Goal: Communication & Community: Connect with others

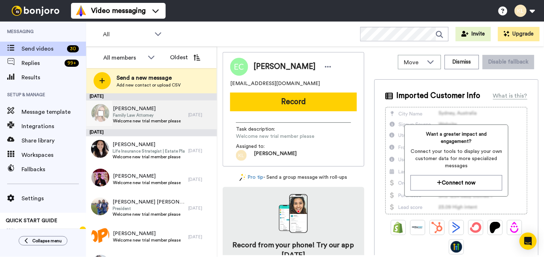
click at [139, 118] on span "Welcome new trial member please" at bounding box center [147, 121] width 68 height 6
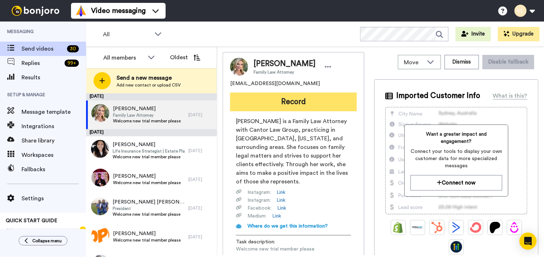
click at [311, 102] on button "Record" at bounding box center [293, 102] width 127 height 19
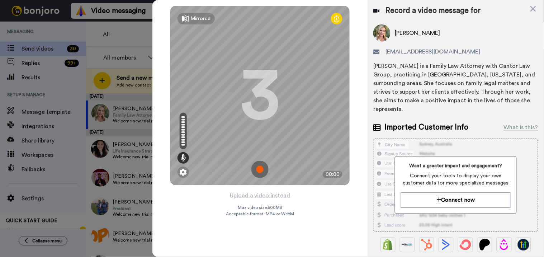
click at [265, 170] on img at bounding box center [259, 169] width 17 height 17
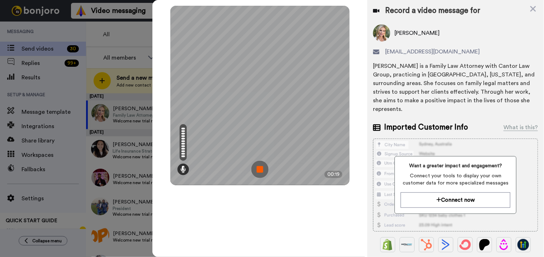
click at [260, 172] on img at bounding box center [259, 169] width 17 height 17
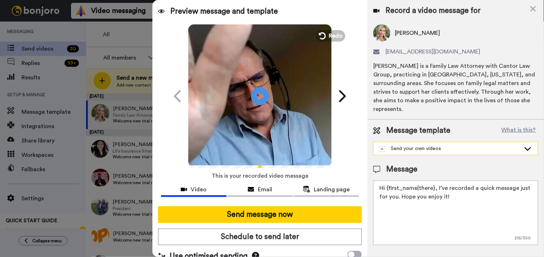
click at [436, 142] on div "Send your own videos" at bounding box center [456, 148] width 164 height 13
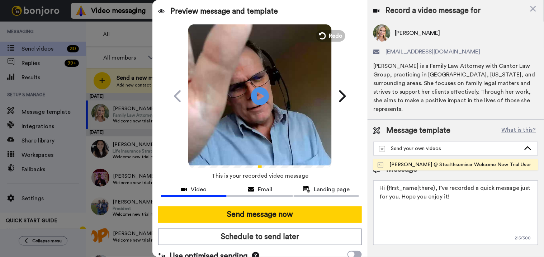
click at [434, 161] on div "[PERSON_NAME] @ Stealthseminar Welcome New Trial User" at bounding box center [455, 164] width 154 height 7
type textarea "Hi there {first_name} I recorded a message for you on this fine day, check it o…"
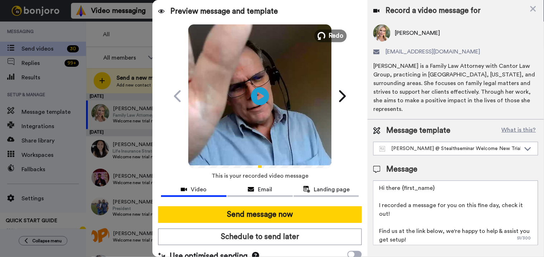
click at [336, 36] on span "Redo" at bounding box center [336, 35] width 15 height 9
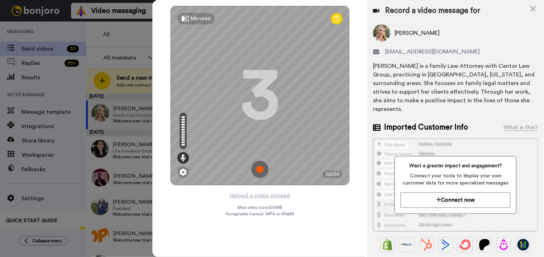
click at [260, 169] on img at bounding box center [259, 169] width 17 height 17
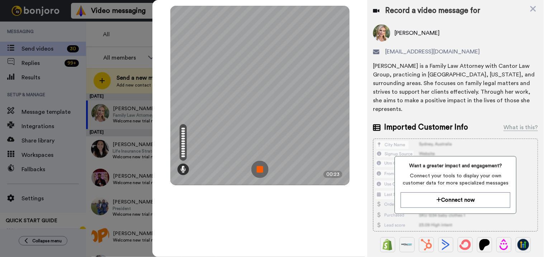
click at [259, 177] on img at bounding box center [259, 169] width 17 height 17
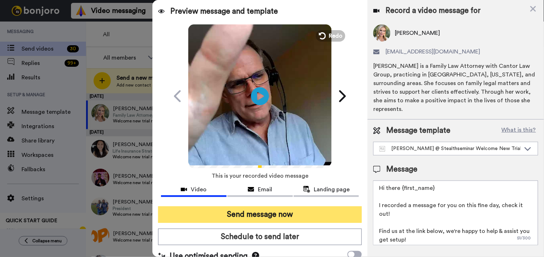
click at [262, 213] on button "Send message now" at bounding box center [260, 214] width 204 height 17
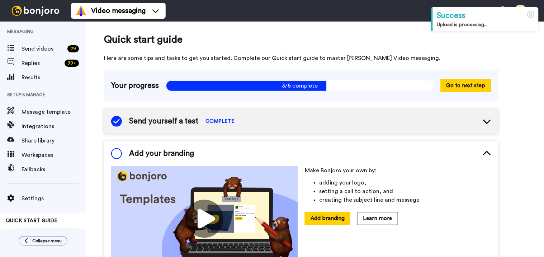
scroll to position [47, 0]
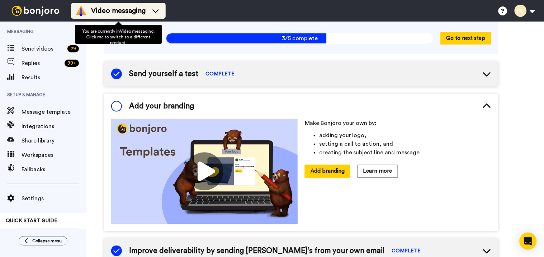
click at [137, 11] on span "Video messaging" at bounding box center [118, 11] width 55 height 10
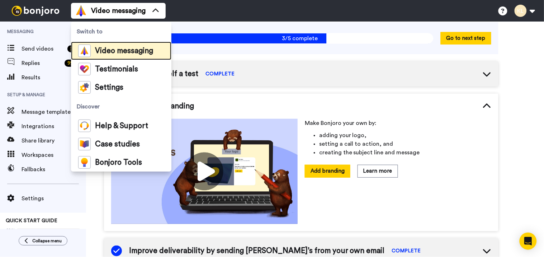
click at [136, 47] on span "Video messaging" at bounding box center [124, 50] width 58 height 7
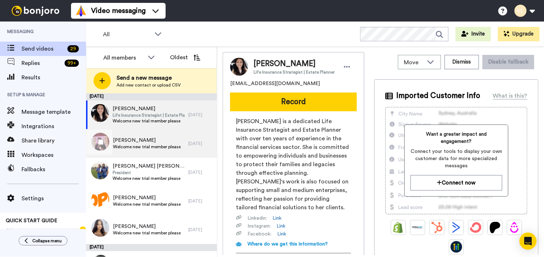
click at [161, 141] on span "Morgan Morgan" at bounding box center [147, 140] width 68 height 7
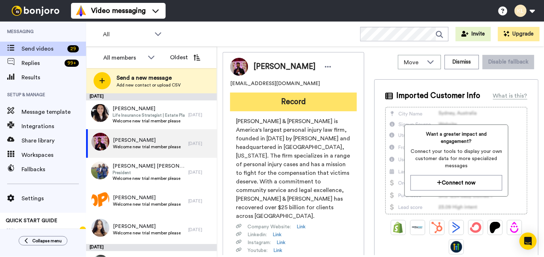
click at [301, 103] on button "Record" at bounding box center [293, 102] width 127 height 19
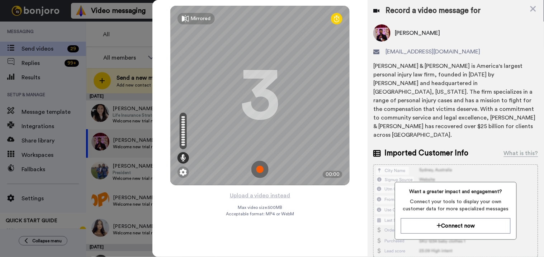
click at [259, 171] on img at bounding box center [259, 169] width 17 height 17
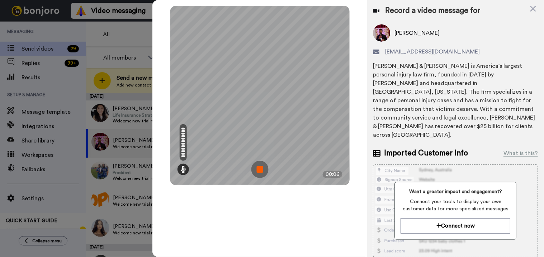
click at [259, 171] on img at bounding box center [259, 169] width 17 height 17
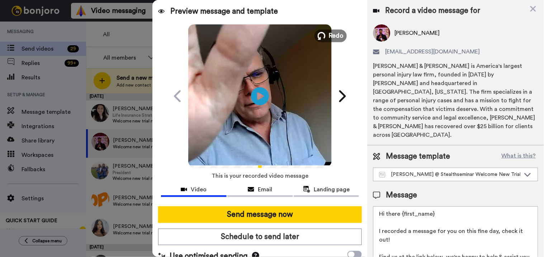
click at [335, 31] on span "Redo" at bounding box center [336, 35] width 15 height 9
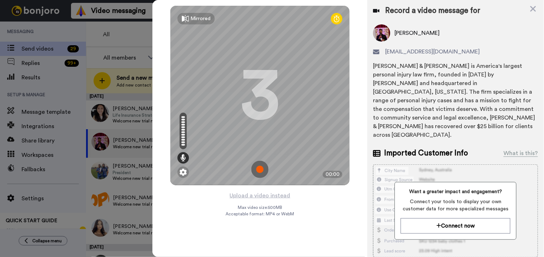
click at [260, 166] on img at bounding box center [259, 169] width 17 height 17
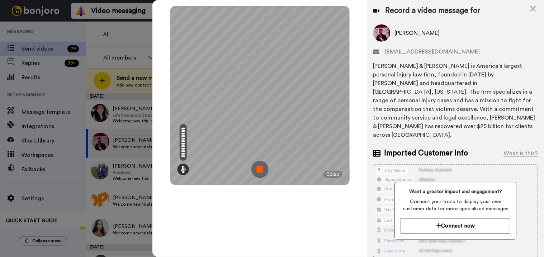
click at [260, 170] on img at bounding box center [259, 169] width 17 height 17
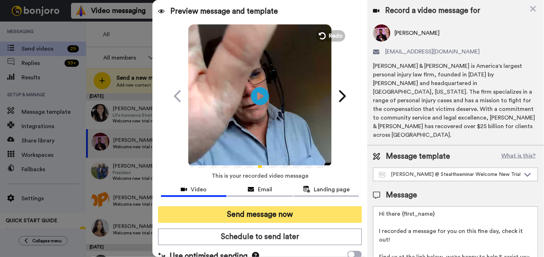
click at [257, 217] on button "Send message now" at bounding box center [260, 214] width 204 height 17
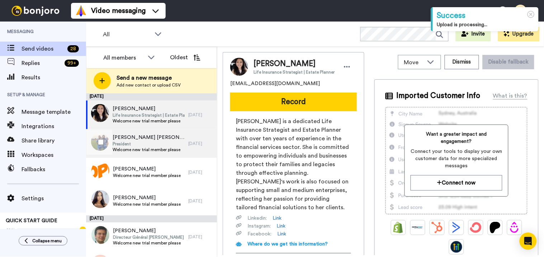
click at [141, 139] on span "[PERSON_NAME] [PERSON_NAME]" at bounding box center [149, 137] width 72 height 7
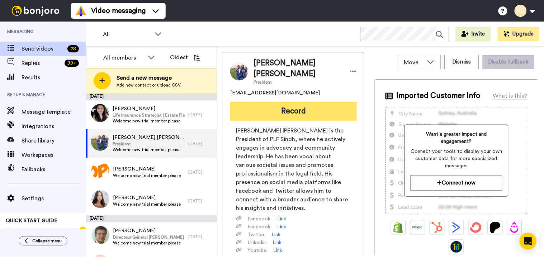
click at [310, 102] on button "Record" at bounding box center [293, 111] width 127 height 19
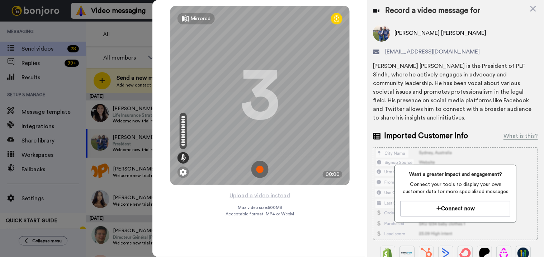
click at [264, 170] on img at bounding box center [259, 169] width 17 height 17
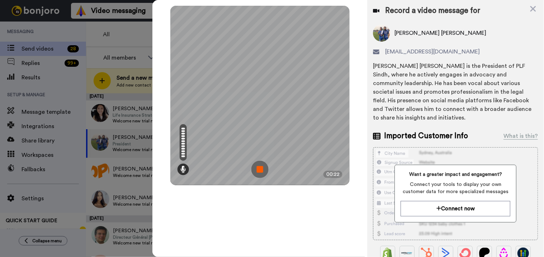
click at [267, 163] on img at bounding box center [259, 169] width 17 height 17
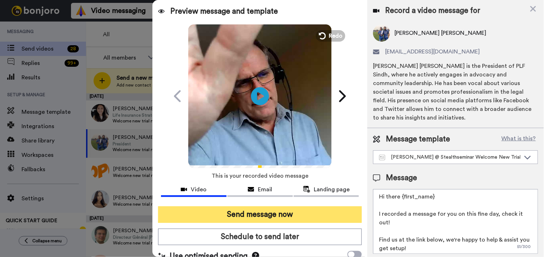
click at [257, 211] on button "Send message now" at bounding box center [260, 214] width 204 height 17
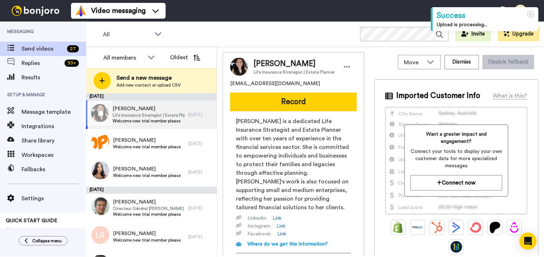
click at [171, 119] on span "Welcome new trial member please" at bounding box center [149, 121] width 72 height 6
click at [298, 99] on button "Record" at bounding box center [293, 102] width 127 height 19
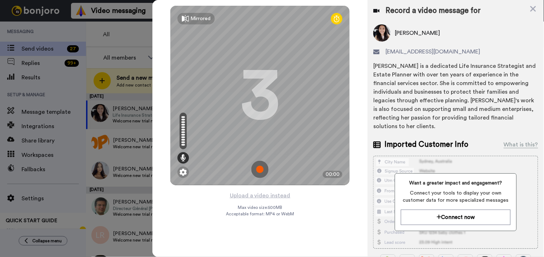
click at [259, 170] on img at bounding box center [259, 169] width 17 height 17
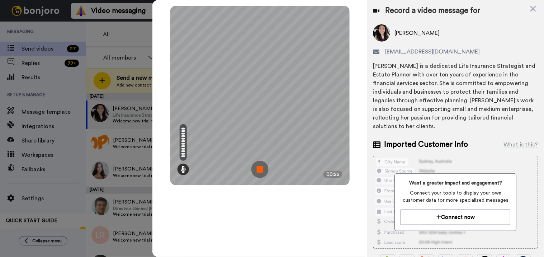
click at [263, 169] on img at bounding box center [259, 169] width 17 height 17
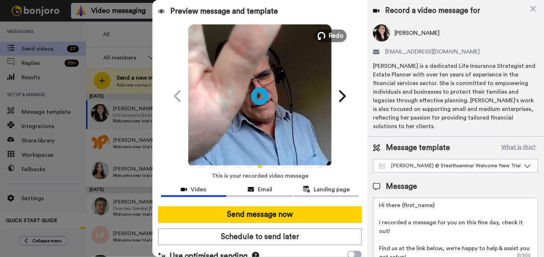
click at [334, 32] on span "Redo" at bounding box center [336, 35] width 15 height 9
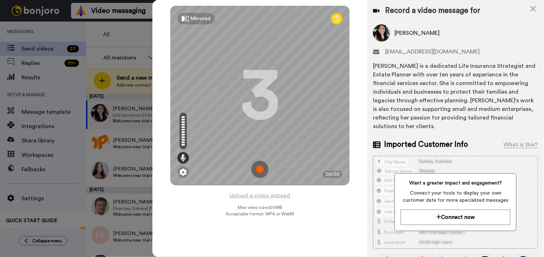
click at [265, 162] on img at bounding box center [259, 169] width 17 height 17
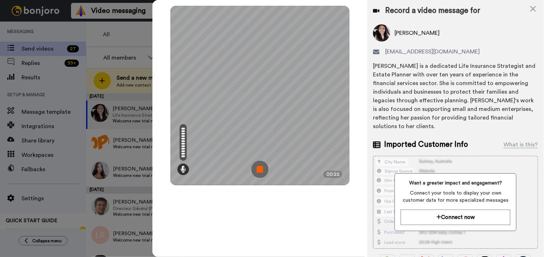
click at [263, 165] on img at bounding box center [259, 169] width 17 height 17
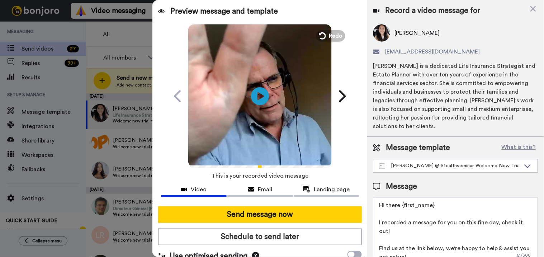
click at [270, 92] on video at bounding box center [260, 95] width 144 height 144
click at [291, 62] on video at bounding box center [260, 95] width 144 height 144
click at [332, 37] on span "Redo" at bounding box center [336, 35] width 15 height 9
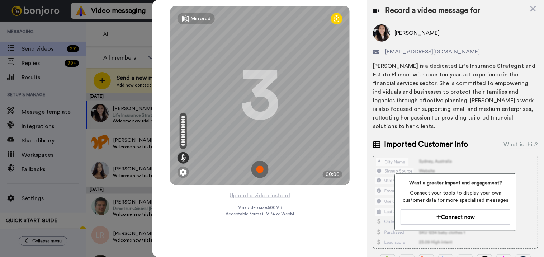
click at [259, 170] on img at bounding box center [259, 169] width 17 height 17
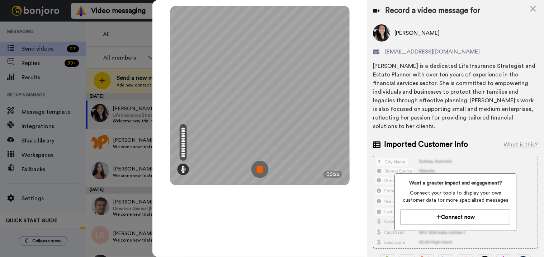
click at [259, 170] on img at bounding box center [259, 169] width 17 height 17
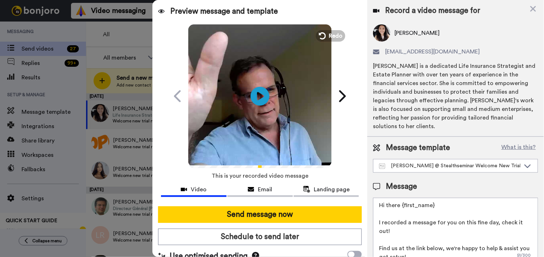
click at [251, 100] on icon "Play/Pause" at bounding box center [260, 96] width 19 height 34
click at [241, 140] on video at bounding box center [260, 95] width 144 height 144
click at [333, 36] on span "Redo" at bounding box center [336, 35] width 15 height 9
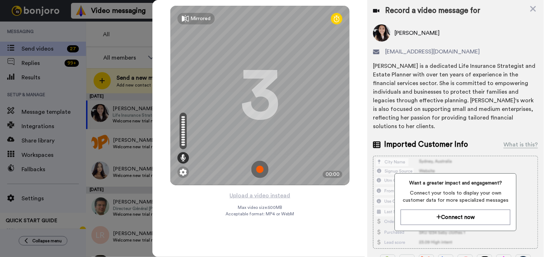
click at [263, 169] on img at bounding box center [259, 169] width 17 height 17
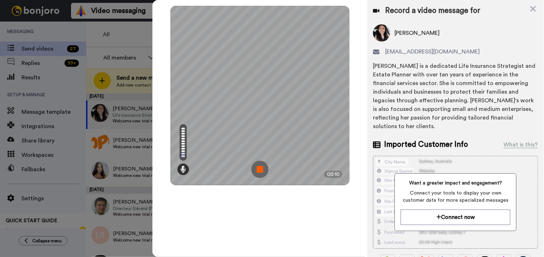
click at [265, 167] on img at bounding box center [259, 169] width 17 height 17
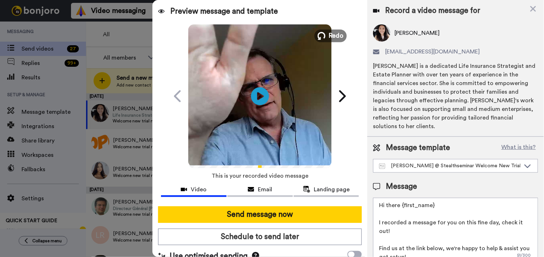
click at [335, 34] on span "Redo" at bounding box center [336, 35] width 15 height 9
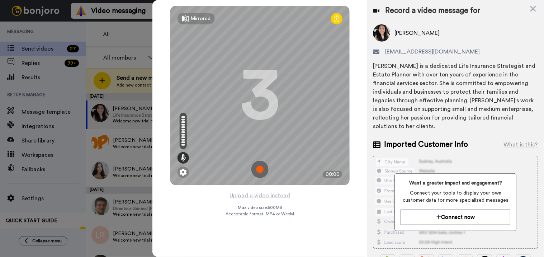
click at [260, 169] on img at bounding box center [259, 169] width 17 height 17
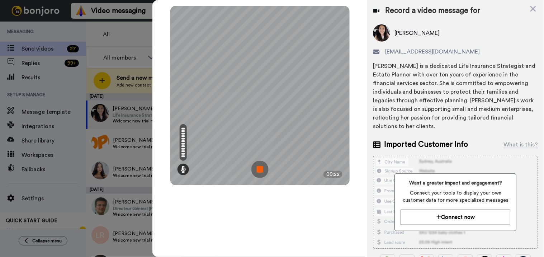
click at [259, 171] on img at bounding box center [259, 169] width 17 height 17
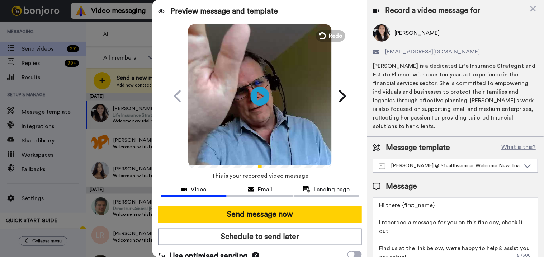
click at [256, 96] on icon "Play/Pause" at bounding box center [260, 96] width 19 height 34
click at [267, 86] on video at bounding box center [260, 95] width 144 height 144
click at [337, 38] on span "Redo" at bounding box center [336, 35] width 15 height 9
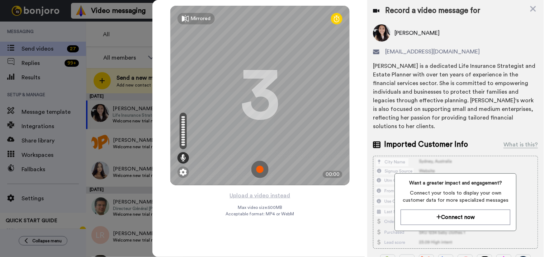
click at [263, 168] on img at bounding box center [259, 169] width 17 height 17
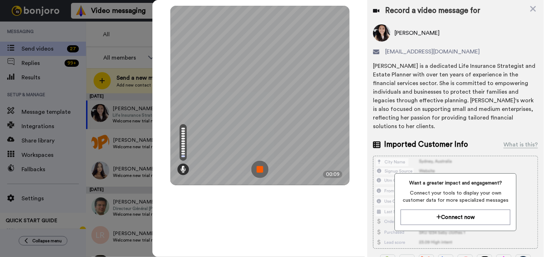
click at [264, 173] on img at bounding box center [259, 169] width 17 height 17
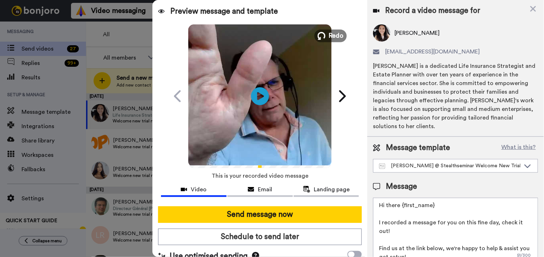
click at [337, 37] on span "Redo" at bounding box center [336, 35] width 15 height 9
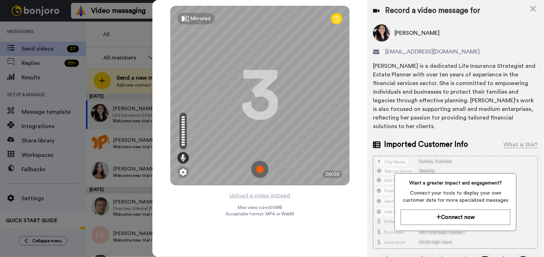
click at [264, 168] on img at bounding box center [259, 169] width 17 height 17
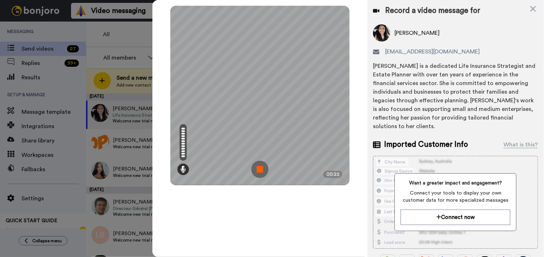
click at [263, 170] on img at bounding box center [259, 169] width 17 height 17
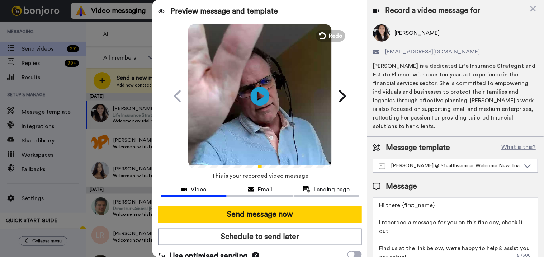
click at [265, 91] on icon "Play/Pause" at bounding box center [260, 96] width 19 height 34
click at [238, 98] on video at bounding box center [260, 95] width 144 height 144
click at [329, 38] on span "Redo" at bounding box center [336, 35] width 15 height 9
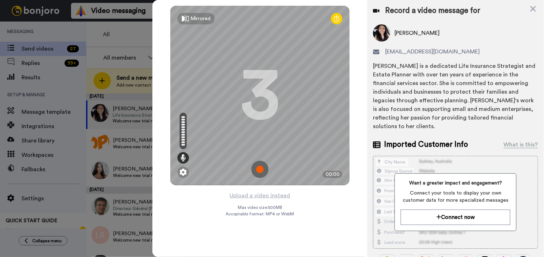
click at [265, 171] on img at bounding box center [259, 169] width 17 height 17
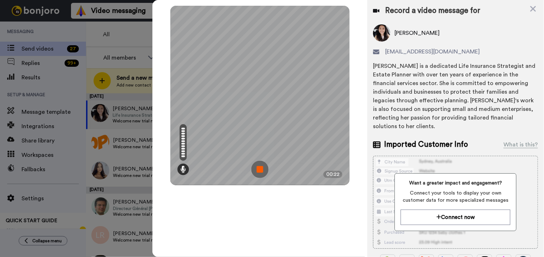
click at [260, 172] on img at bounding box center [259, 169] width 17 height 17
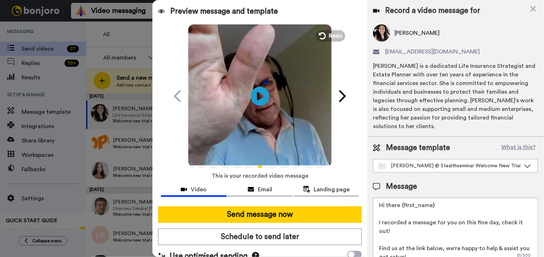
click at [252, 96] on icon at bounding box center [260, 95] width 19 height 19
click at [278, 90] on video at bounding box center [260, 95] width 144 height 144
click at [337, 38] on span "Redo" at bounding box center [336, 35] width 15 height 9
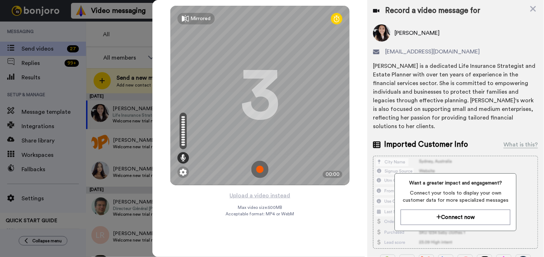
click at [263, 173] on img at bounding box center [259, 169] width 17 height 17
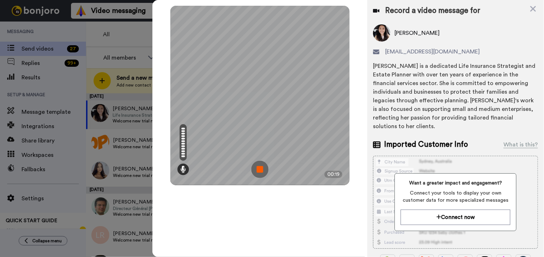
click at [263, 173] on img at bounding box center [259, 169] width 17 height 17
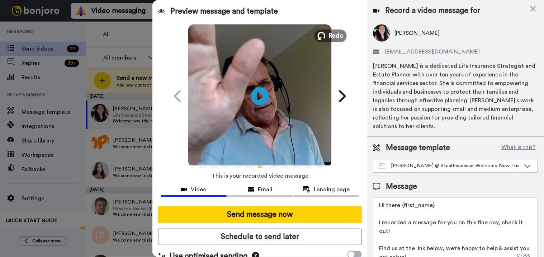
click at [324, 31] on button "Redo" at bounding box center [331, 35] width 32 height 13
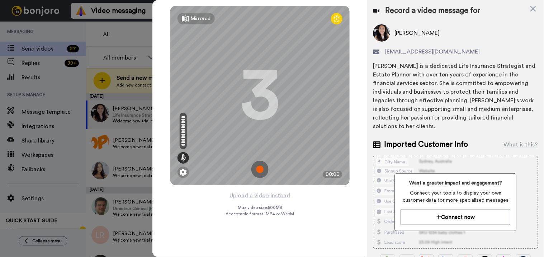
click at [264, 171] on img at bounding box center [259, 169] width 17 height 17
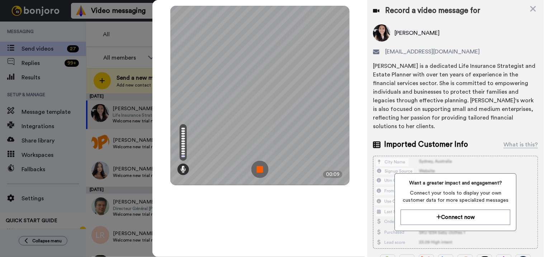
click at [264, 171] on img at bounding box center [259, 169] width 17 height 17
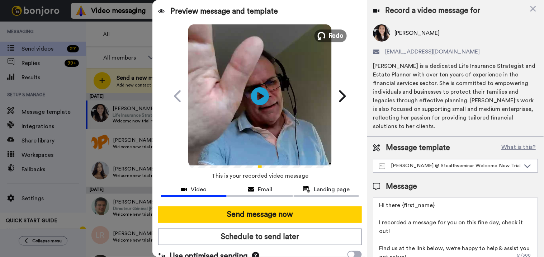
click at [329, 36] on span "Redo" at bounding box center [336, 35] width 15 height 9
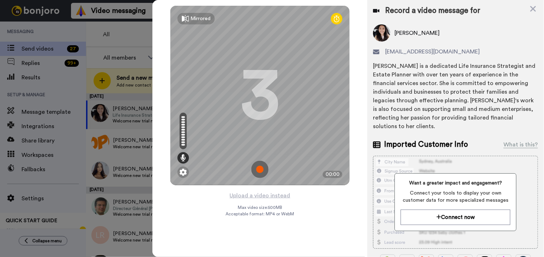
click at [261, 169] on img at bounding box center [259, 169] width 17 height 17
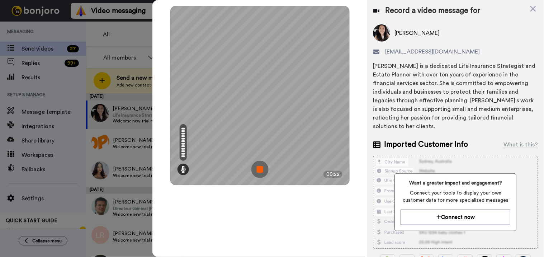
click at [257, 169] on img at bounding box center [259, 169] width 17 height 17
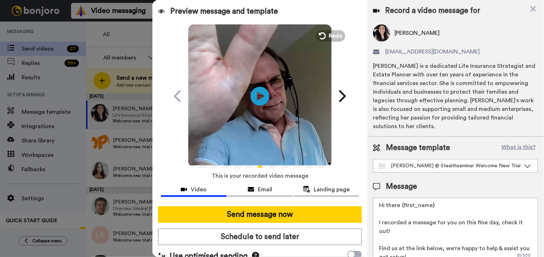
click at [262, 91] on icon at bounding box center [260, 95] width 19 height 19
click at [264, 103] on icon "Play/Pause" at bounding box center [260, 96] width 19 height 34
click at [333, 34] on span "Redo" at bounding box center [336, 35] width 15 height 9
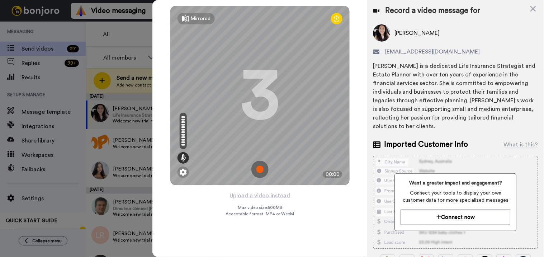
click at [263, 171] on img at bounding box center [259, 169] width 17 height 17
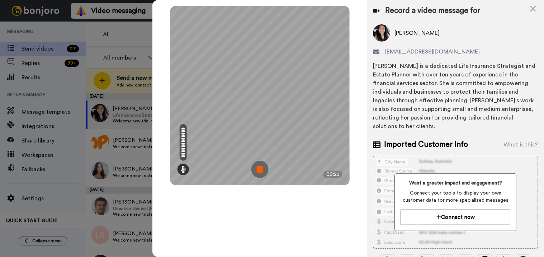
click at [264, 171] on img at bounding box center [259, 169] width 17 height 17
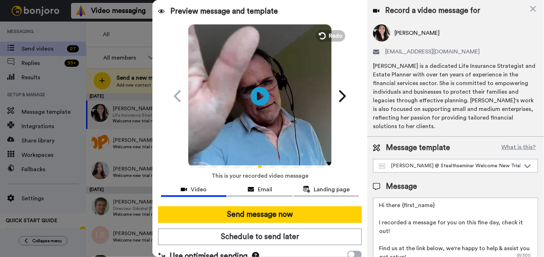
click at [259, 100] on icon at bounding box center [260, 95] width 19 height 19
click at [255, 110] on icon "Play/Pause" at bounding box center [260, 96] width 19 height 34
click at [336, 32] on span "Redo" at bounding box center [336, 35] width 15 height 9
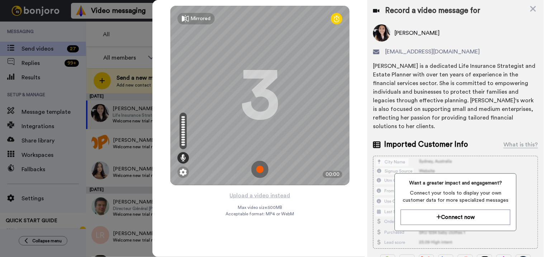
click at [264, 169] on img at bounding box center [259, 169] width 17 height 17
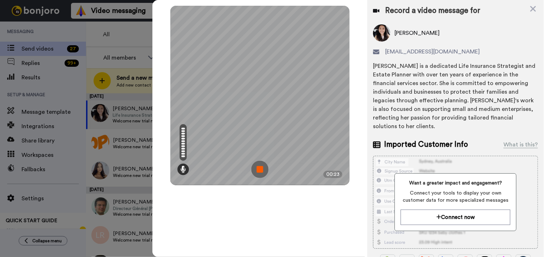
click at [262, 168] on img at bounding box center [259, 169] width 17 height 17
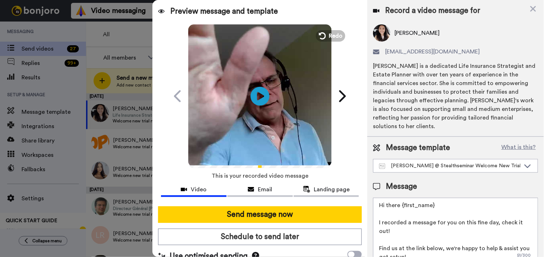
click at [264, 97] on icon at bounding box center [260, 95] width 19 height 19
click at [260, 109] on icon "Play/Pause" at bounding box center [260, 96] width 19 height 34
click at [335, 34] on span "Redo" at bounding box center [336, 35] width 15 height 9
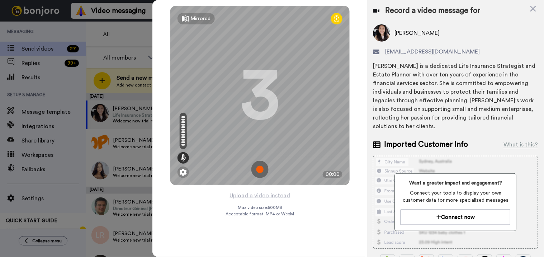
click at [265, 163] on img at bounding box center [259, 169] width 17 height 17
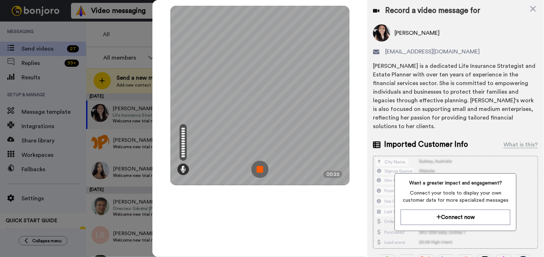
click at [263, 163] on img at bounding box center [259, 169] width 17 height 17
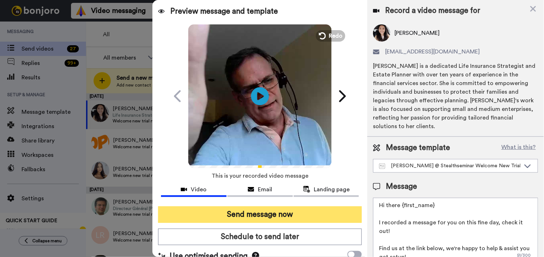
click at [285, 213] on button "Send message now" at bounding box center [260, 214] width 204 height 17
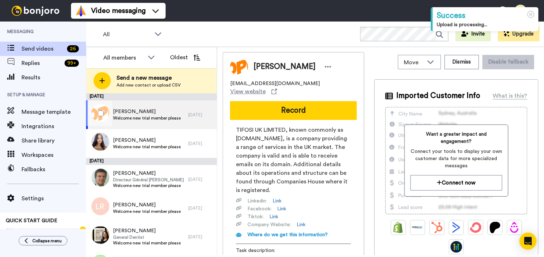
click at [161, 116] on span "Welcome new trial member please" at bounding box center [147, 118] width 68 height 6
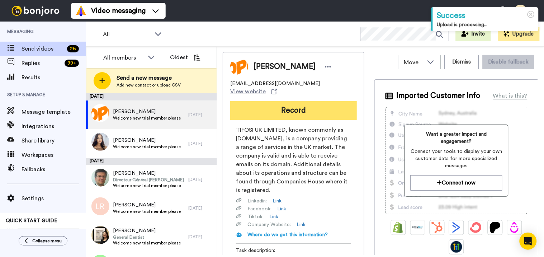
click at [284, 107] on button "Record" at bounding box center [293, 110] width 127 height 19
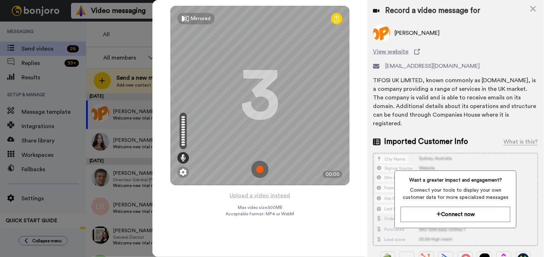
click at [260, 169] on img at bounding box center [259, 169] width 17 height 17
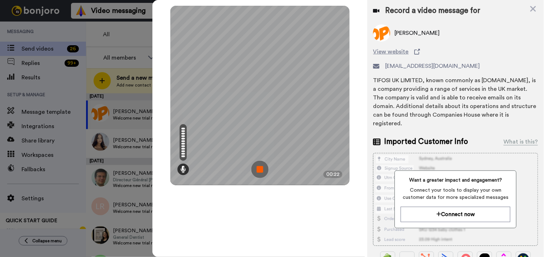
click at [257, 169] on img at bounding box center [259, 169] width 17 height 17
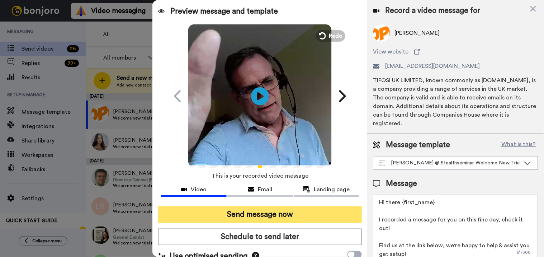
click at [271, 210] on button "Send message now" at bounding box center [260, 214] width 204 height 17
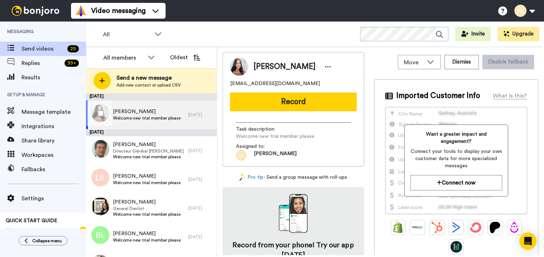
click at [175, 107] on div "[PERSON_NAME] Welcome new trial member please" at bounding box center [137, 114] width 102 height 29
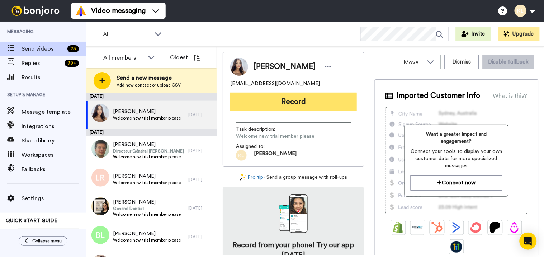
click at [311, 105] on button "Record" at bounding box center [293, 102] width 127 height 19
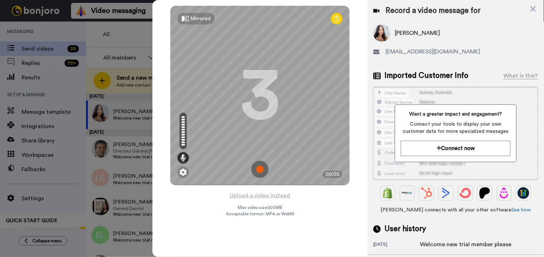
click at [260, 166] on img at bounding box center [259, 169] width 17 height 17
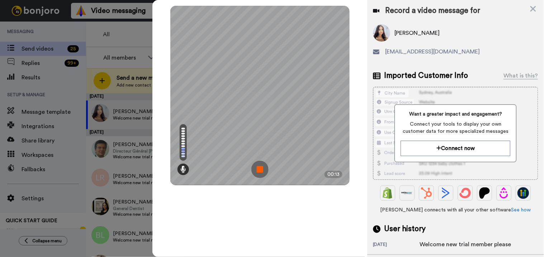
click at [260, 166] on img at bounding box center [259, 169] width 17 height 17
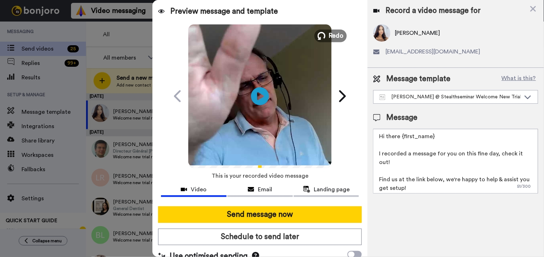
click at [333, 35] on span "Redo" at bounding box center [336, 35] width 15 height 9
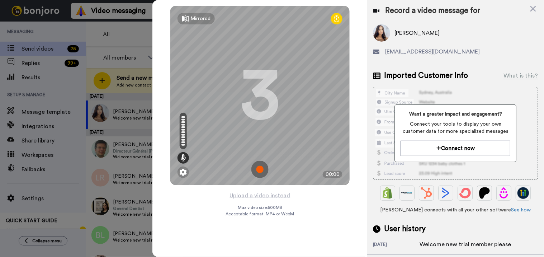
click at [263, 171] on img at bounding box center [259, 169] width 17 height 17
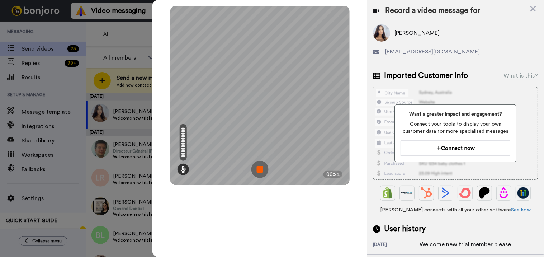
click at [264, 171] on img at bounding box center [259, 169] width 17 height 17
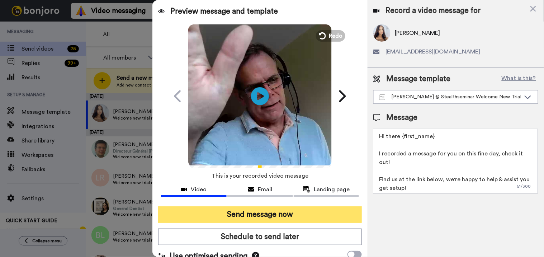
click at [267, 214] on button "Send message now" at bounding box center [260, 214] width 204 height 17
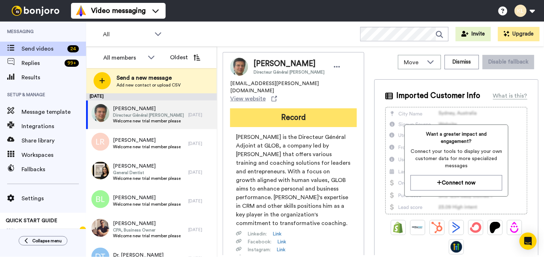
click at [314, 108] on button "Record" at bounding box center [293, 117] width 127 height 19
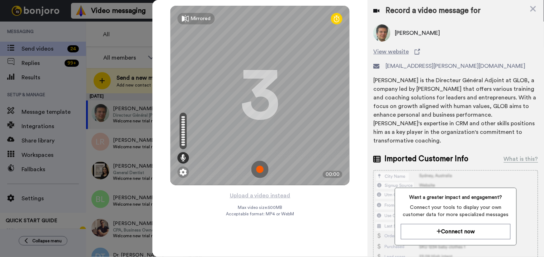
click at [264, 167] on img at bounding box center [259, 169] width 17 height 17
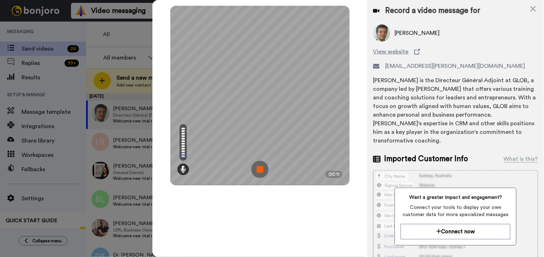
click at [264, 167] on img at bounding box center [259, 169] width 17 height 17
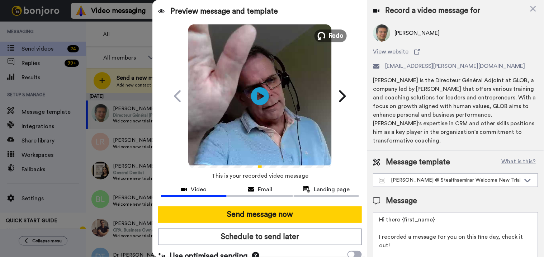
click at [332, 36] on span "Redo" at bounding box center [336, 35] width 15 height 9
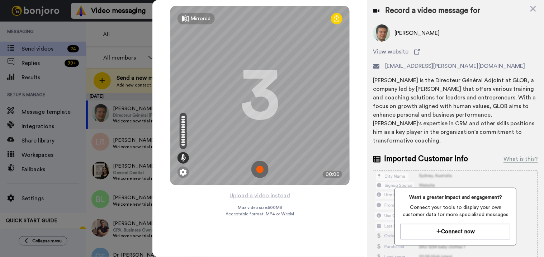
click at [267, 169] on img at bounding box center [259, 169] width 17 height 17
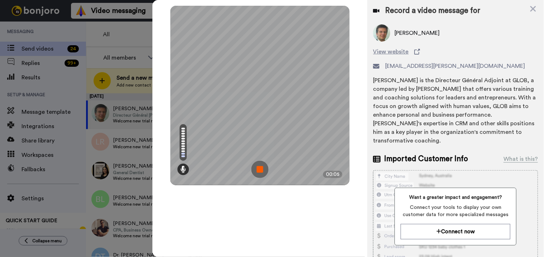
click at [267, 169] on img at bounding box center [259, 169] width 17 height 17
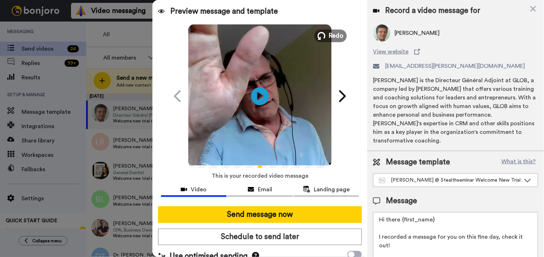
click at [337, 33] on span "Redo" at bounding box center [336, 35] width 15 height 9
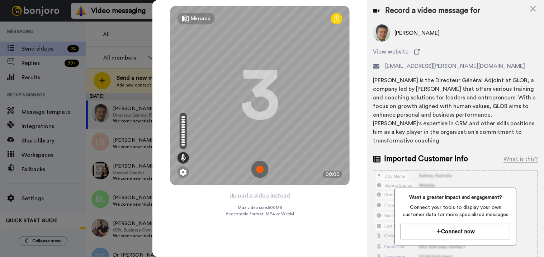
click at [259, 168] on img at bounding box center [259, 169] width 17 height 17
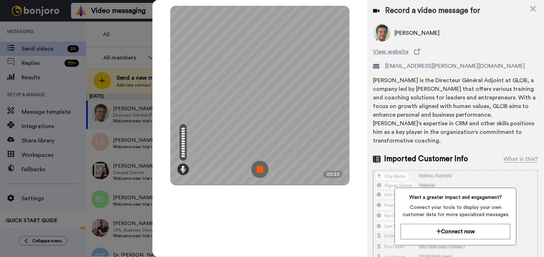
click at [262, 173] on img at bounding box center [259, 169] width 17 height 17
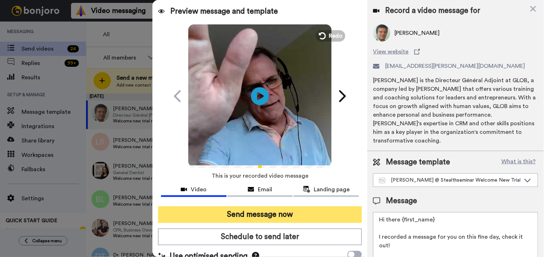
click at [267, 208] on button "Send message now" at bounding box center [260, 214] width 204 height 17
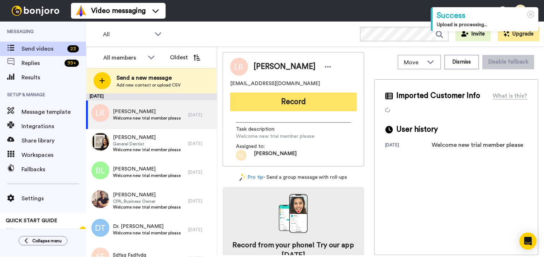
click at [300, 99] on button "Record" at bounding box center [293, 102] width 127 height 19
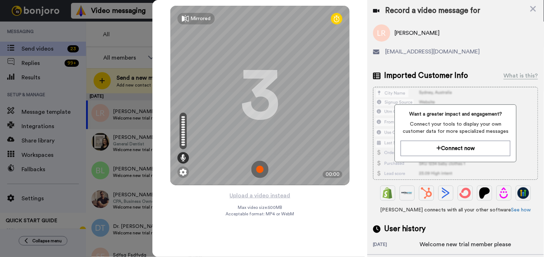
click at [265, 166] on img at bounding box center [259, 169] width 17 height 17
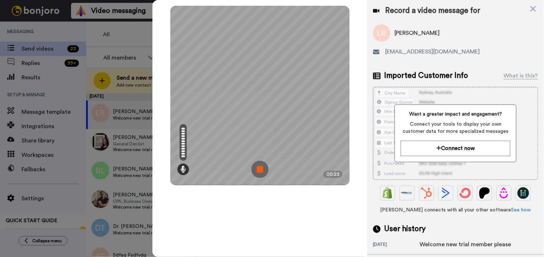
click at [258, 166] on img at bounding box center [259, 169] width 17 height 17
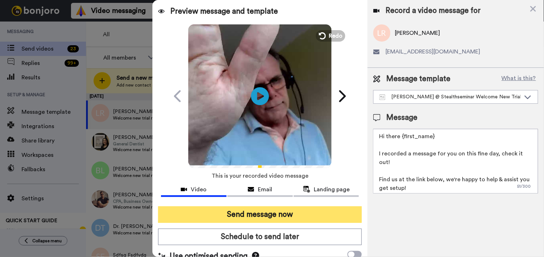
click at [267, 208] on button "Send message now" at bounding box center [260, 214] width 204 height 17
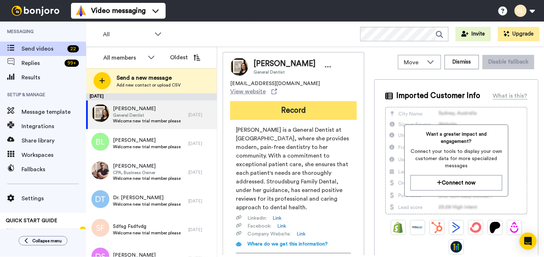
click at [298, 104] on button "Record" at bounding box center [293, 110] width 127 height 19
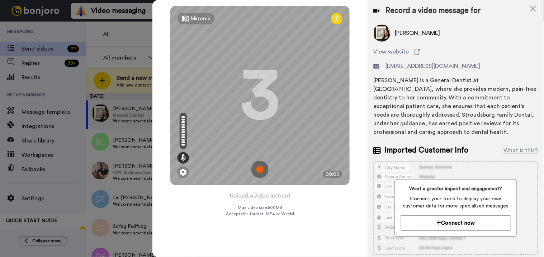
click at [264, 171] on img at bounding box center [259, 169] width 17 height 17
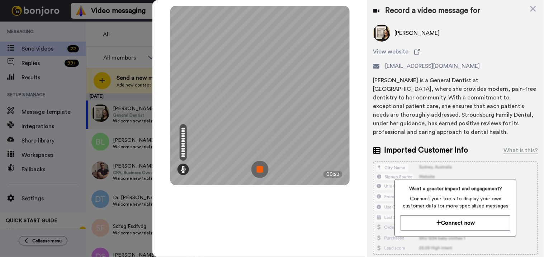
click at [263, 173] on img at bounding box center [259, 169] width 17 height 17
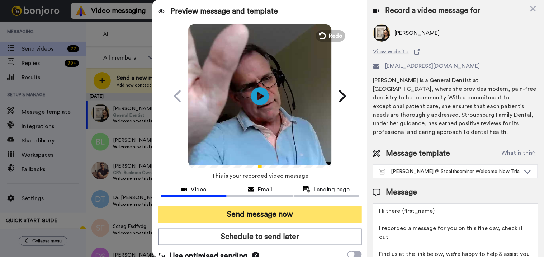
click at [254, 215] on button "Send message now" at bounding box center [260, 214] width 204 height 17
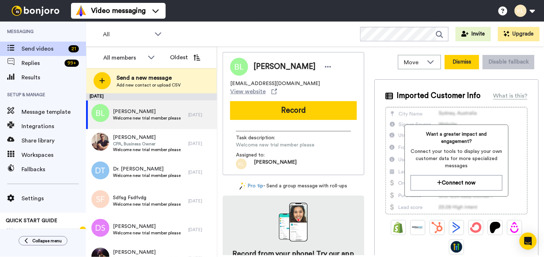
click at [460, 60] on button "Dismiss" at bounding box center [462, 62] width 34 height 14
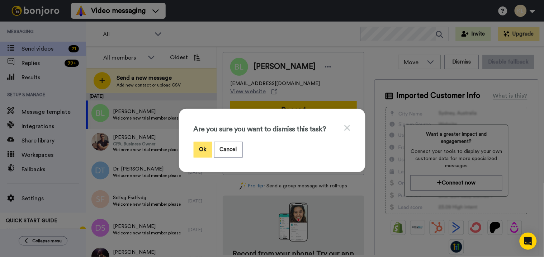
click at [203, 145] on button "Ok" at bounding box center [203, 149] width 19 height 15
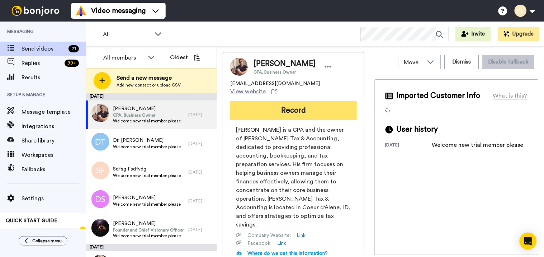
click at [311, 101] on button "Record" at bounding box center [293, 110] width 127 height 19
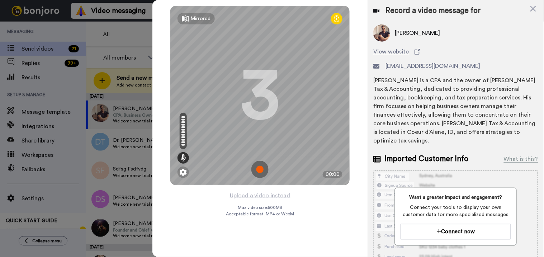
click at [262, 168] on img at bounding box center [259, 169] width 17 height 17
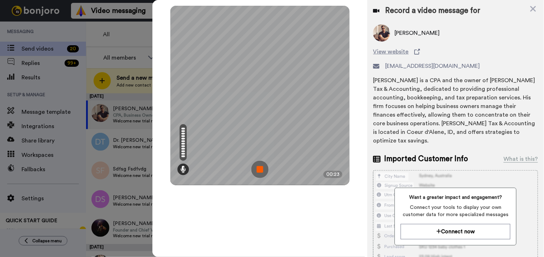
click at [256, 171] on img at bounding box center [259, 169] width 17 height 17
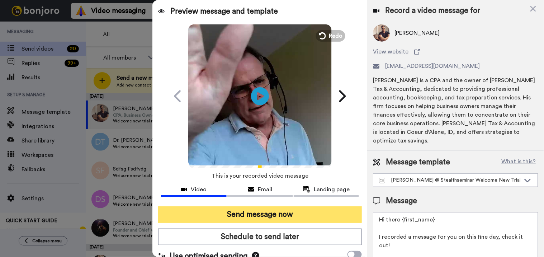
click at [269, 215] on button "Send message now" at bounding box center [260, 214] width 204 height 17
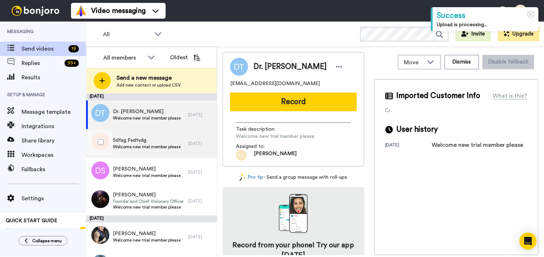
click at [152, 140] on span "Sdfsg Fsdfvdg" at bounding box center [147, 140] width 68 height 7
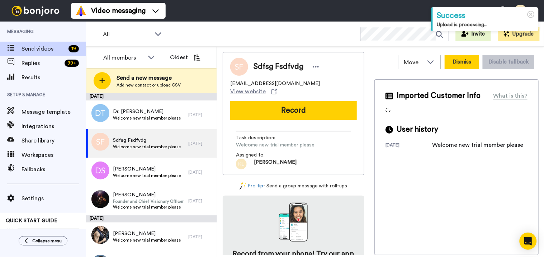
click at [454, 58] on button "Dismiss" at bounding box center [462, 62] width 34 height 14
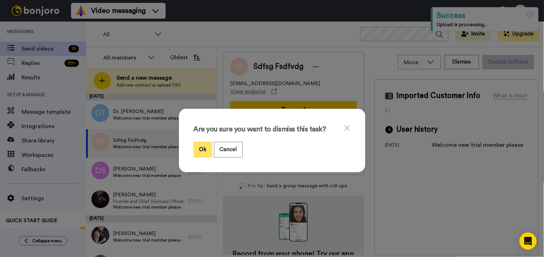
click at [205, 147] on button "Ok" at bounding box center [203, 149] width 19 height 15
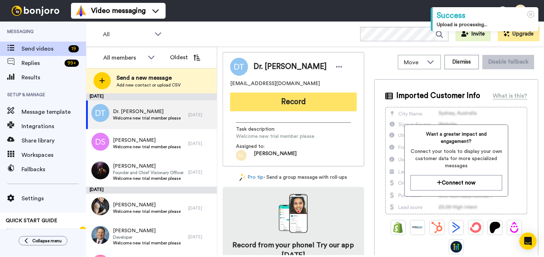
click at [277, 100] on button "Record" at bounding box center [293, 102] width 127 height 19
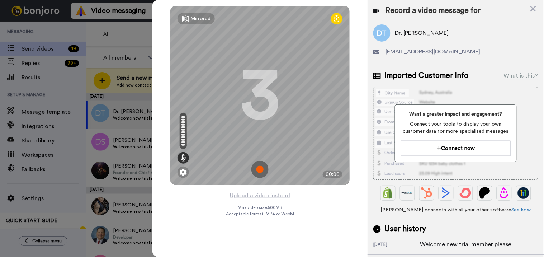
click at [264, 164] on img at bounding box center [259, 169] width 17 height 17
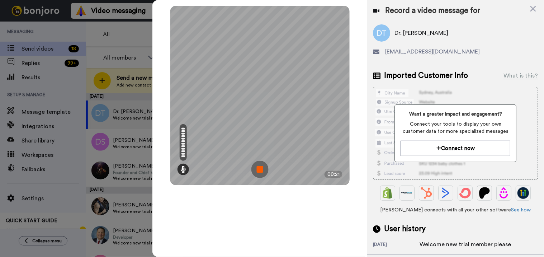
click at [264, 164] on img at bounding box center [259, 169] width 17 height 17
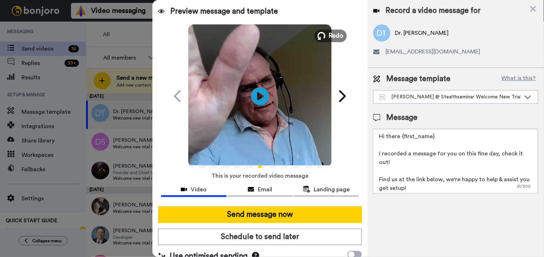
click at [337, 37] on span "Redo" at bounding box center [336, 35] width 15 height 9
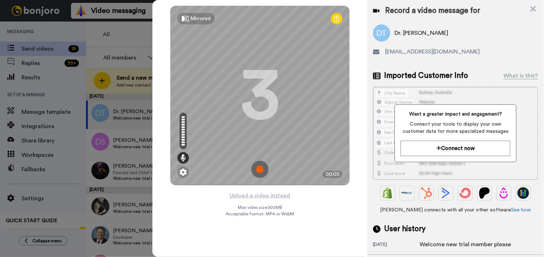
click at [263, 170] on img at bounding box center [259, 169] width 17 height 17
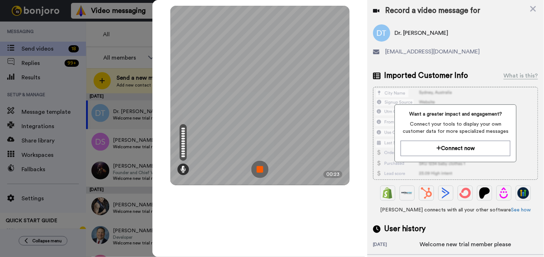
click at [257, 169] on img at bounding box center [259, 169] width 17 height 17
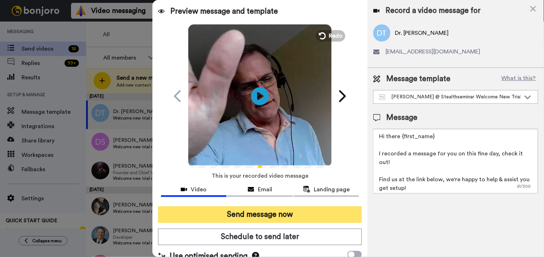
click at [272, 215] on button "Send message now" at bounding box center [260, 214] width 204 height 17
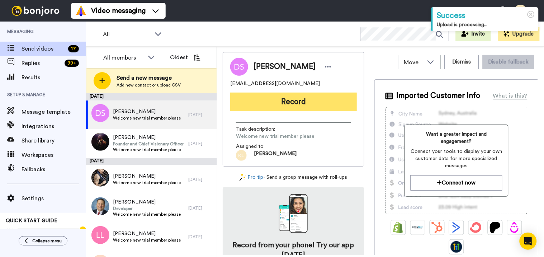
click at [292, 105] on button "Record" at bounding box center [293, 102] width 127 height 19
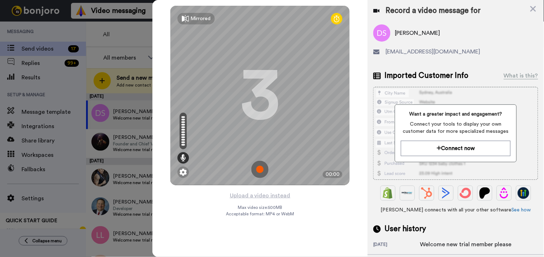
click at [266, 165] on img at bounding box center [259, 169] width 17 height 17
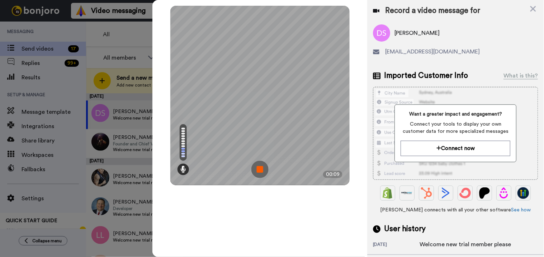
click at [266, 165] on img at bounding box center [259, 169] width 17 height 17
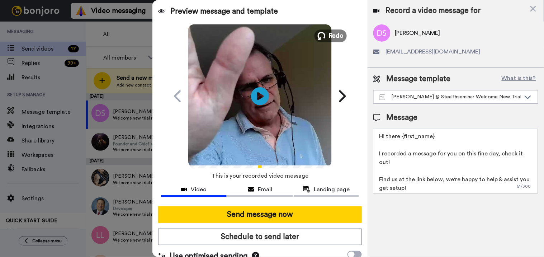
click at [331, 35] on span "Redo" at bounding box center [336, 35] width 15 height 9
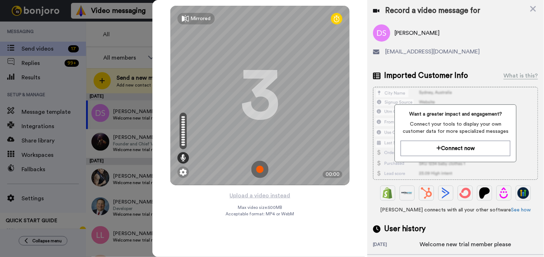
click at [263, 171] on img at bounding box center [259, 169] width 17 height 17
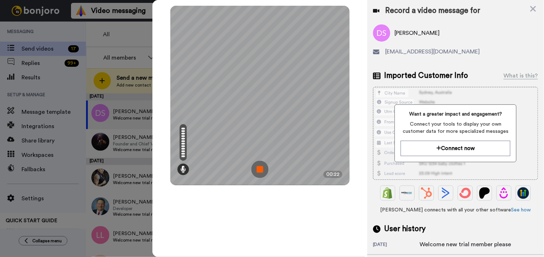
click at [263, 168] on img at bounding box center [259, 169] width 17 height 17
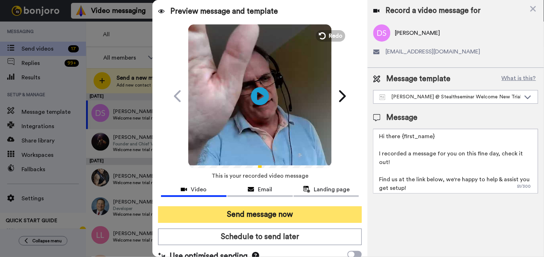
click at [278, 212] on button "Send message now" at bounding box center [260, 214] width 204 height 17
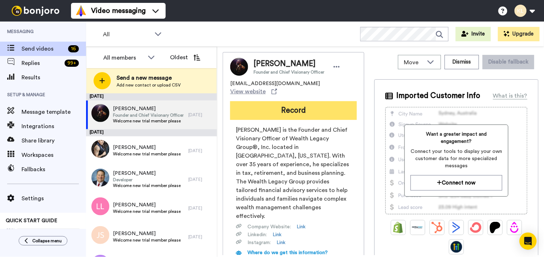
click at [310, 106] on button "Record" at bounding box center [293, 110] width 127 height 19
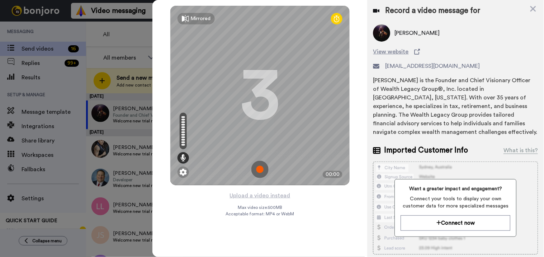
click at [264, 173] on img at bounding box center [259, 169] width 17 height 17
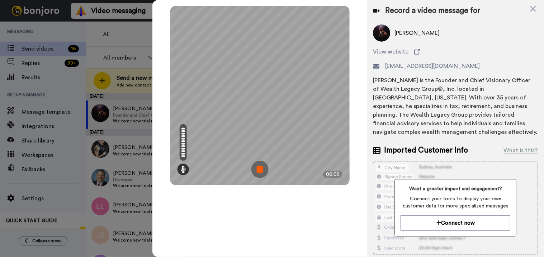
click at [264, 173] on img at bounding box center [259, 169] width 17 height 17
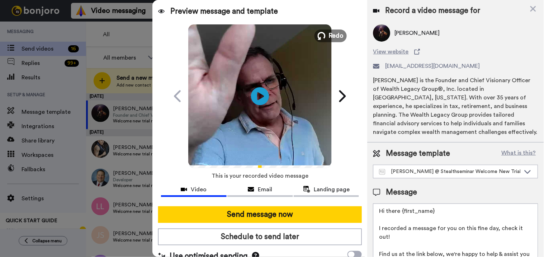
click at [338, 37] on span "Redo" at bounding box center [336, 35] width 15 height 9
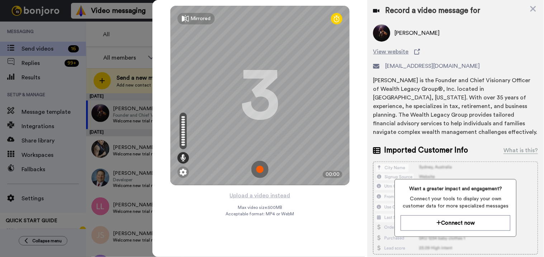
click at [260, 168] on img at bounding box center [259, 169] width 17 height 17
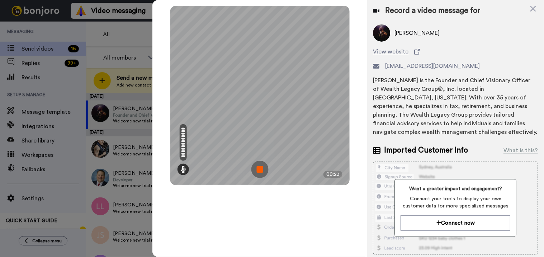
click at [262, 164] on img at bounding box center [259, 169] width 17 height 17
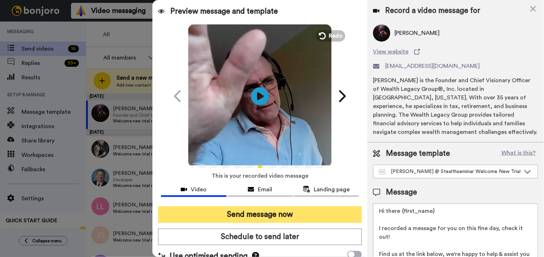
click at [269, 209] on button "Send message now" at bounding box center [260, 214] width 204 height 17
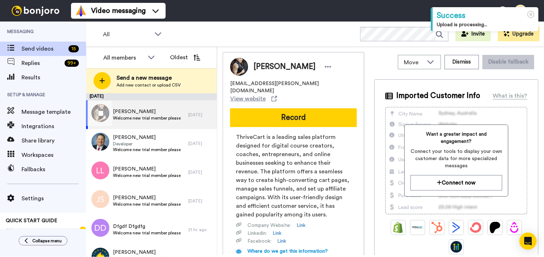
click at [153, 109] on span "Cézar García" at bounding box center [147, 111] width 68 height 7
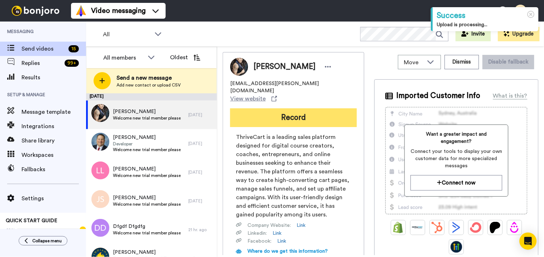
click at [287, 108] on button "Record" at bounding box center [293, 117] width 127 height 19
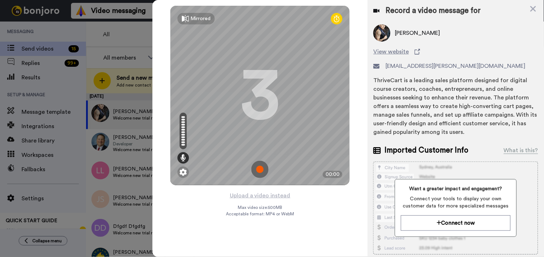
click at [260, 171] on img at bounding box center [259, 169] width 17 height 17
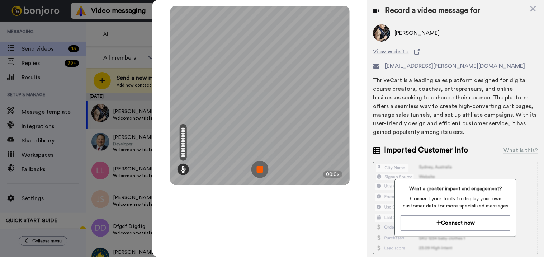
click at [260, 171] on img at bounding box center [259, 169] width 17 height 17
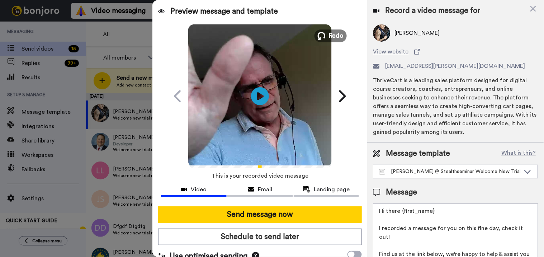
click at [329, 36] on span "Redo" at bounding box center [336, 35] width 15 height 9
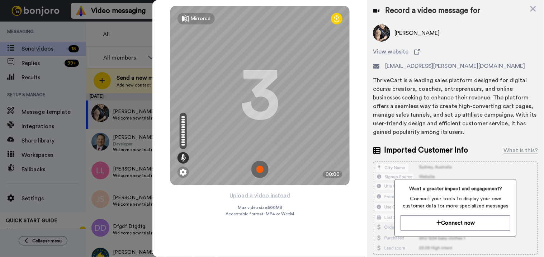
click at [260, 170] on img at bounding box center [259, 169] width 17 height 17
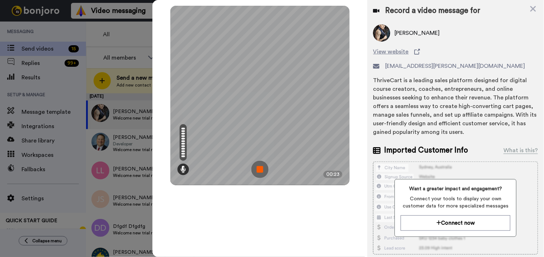
click at [259, 167] on img at bounding box center [259, 169] width 17 height 17
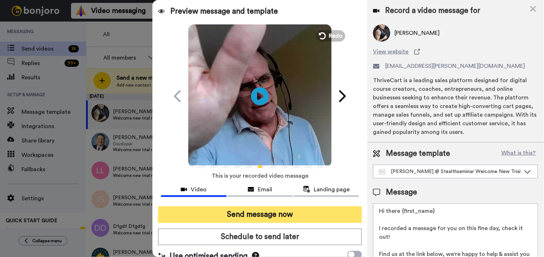
click at [273, 214] on button "Send message now" at bounding box center [260, 214] width 204 height 17
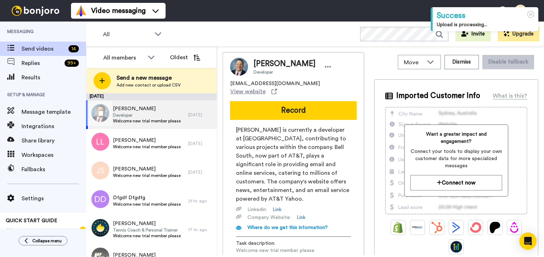
click at [155, 108] on span "[PERSON_NAME]" at bounding box center [147, 108] width 68 height 7
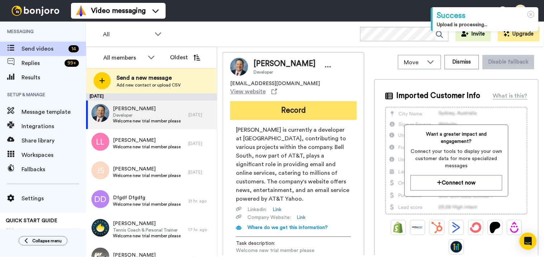
click at [282, 102] on button "Record" at bounding box center [293, 110] width 127 height 19
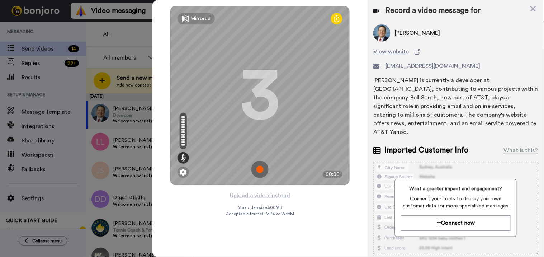
click at [263, 168] on img at bounding box center [259, 169] width 17 height 17
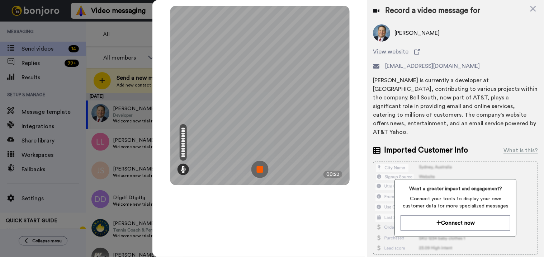
click at [262, 171] on img at bounding box center [259, 169] width 17 height 17
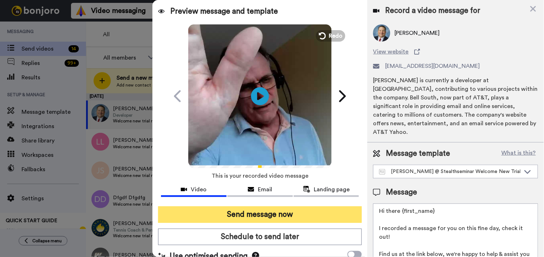
click at [264, 217] on button "Send message now" at bounding box center [260, 214] width 204 height 17
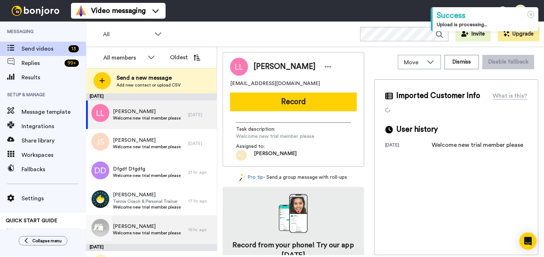
click at [159, 236] on div "John John Welcome new trial member please" at bounding box center [147, 230] width 68 height 14
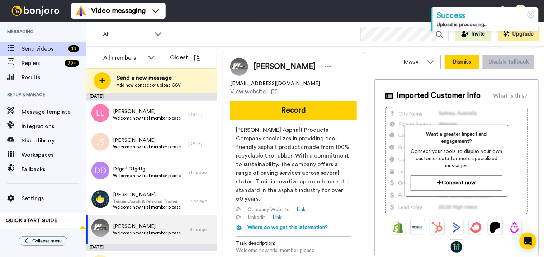
click at [461, 58] on button "Dismiss" at bounding box center [462, 62] width 34 height 14
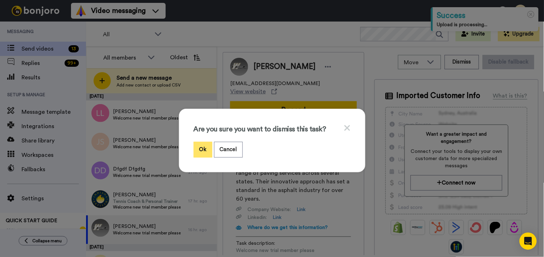
click at [204, 146] on button "Ok" at bounding box center [203, 149] width 19 height 15
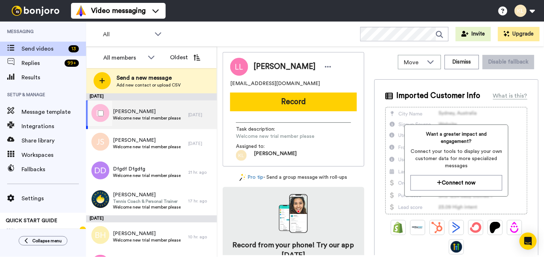
click at [155, 112] on span "Lynn Laboranti" at bounding box center [147, 111] width 68 height 7
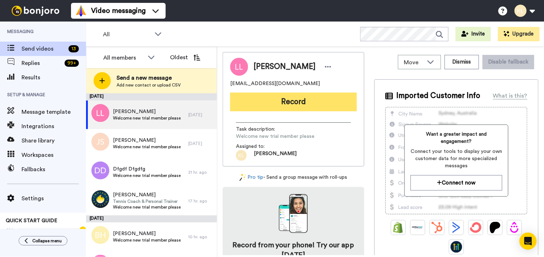
click at [282, 105] on button "Record" at bounding box center [293, 102] width 127 height 19
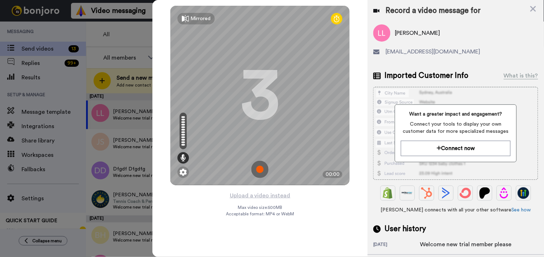
click at [259, 170] on img at bounding box center [259, 169] width 17 height 17
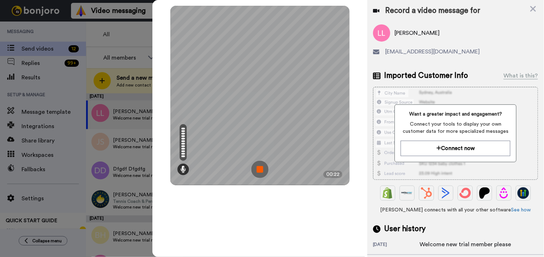
click at [264, 170] on img at bounding box center [259, 169] width 17 height 17
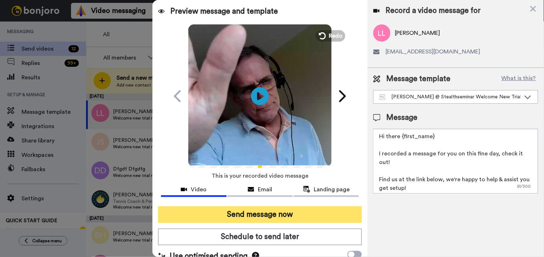
click at [273, 216] on button "Send message now" at bounding box center [260, 214] width 204 height 17
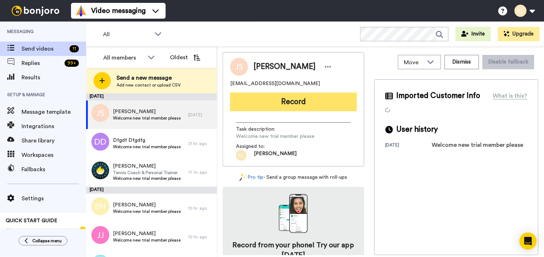
click at [312, 99] on button "Record" at bounding box center [293, 102] width 127 height 19
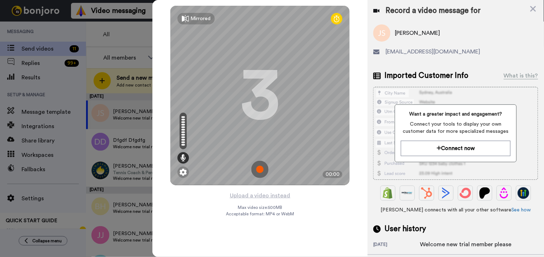
click at [259, 169] on img at bounding box center [259, 169] width 17 height 17
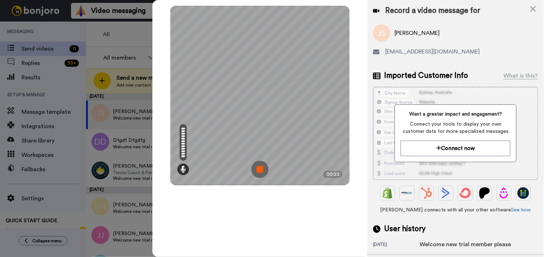
click at [257, 167] on img at bounding box center [259, 169] width 17 height 17
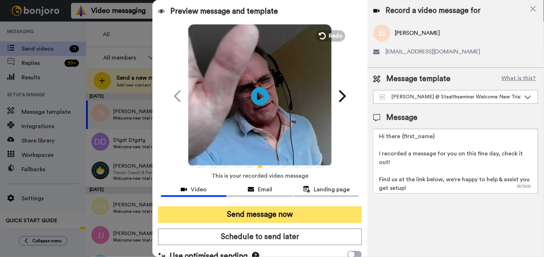
click at [277, 216] on button "Send message now" at bounding box center [260, 214] width 204 height 17
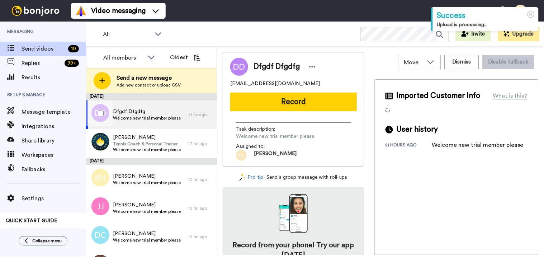
click at [157, 113] on span "Dfgdf Dfgdfg" at bounding box center [147, 111] width 68 height 7
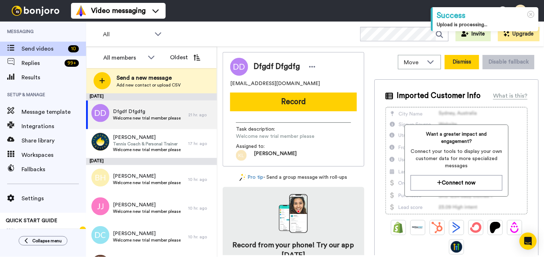
click at [461, 64] on button "Dismiss" at bounding box center [462, 62] width 34 height 14
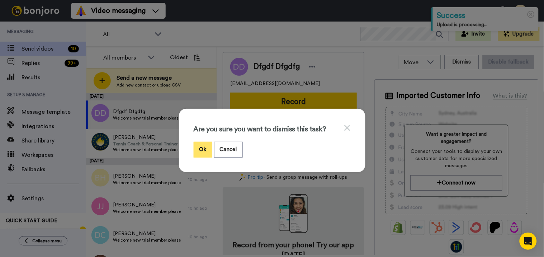
click at [196, 149] on button "Ok" at bounding box center [203, 149] width 19 height 15
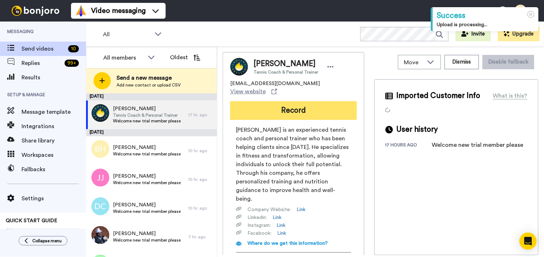
click at [310, 104] on button "Record" at bounding box center [293, 110] width 127 height 19
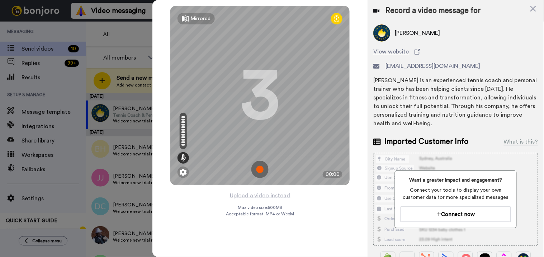
click at [264, 170] on img at bounding box center [259, 169] width 17 height 17
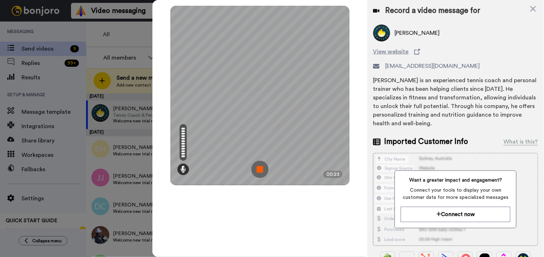
click at [260, 172] on img at bounding box center [259, 169] width 17 height 17
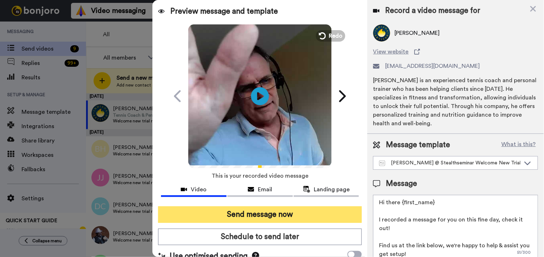
click at [324, 217] on button "Send message now" at bounding box center [260, 214] width 204 height 17
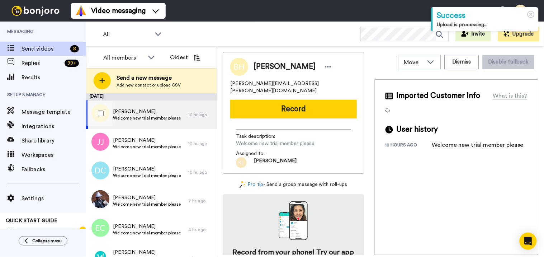
click at [137, 123] on div "[PERSON_NAME] Welcome new trial member please" at bounding box center [137, 114] width 102 height 29
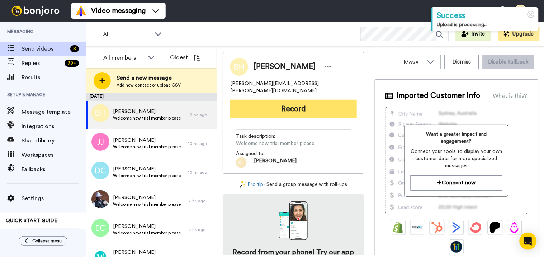
click at [296, 102] on button "Record" at bounding box center [293, 109] width 127 height 19
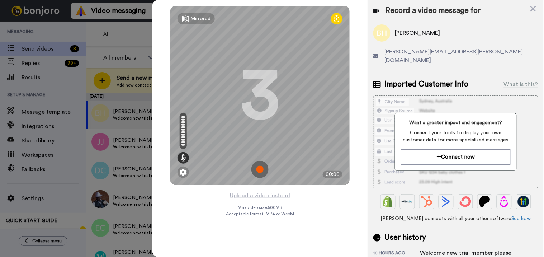
click at [259, 171] on img at bounding box center [259, 169] width 17 height 17
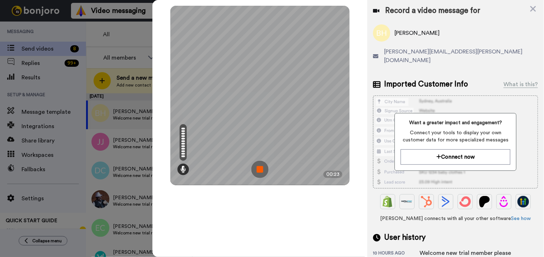
click at [263, 168] on img at bounding box center [259, 169] width 17 height 17
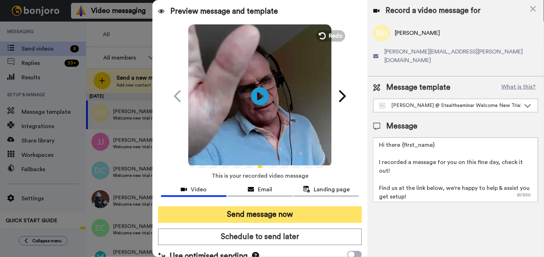
click at [263, 210] on button "Send message now" at bounding box center [260, 214] width 204 height 17
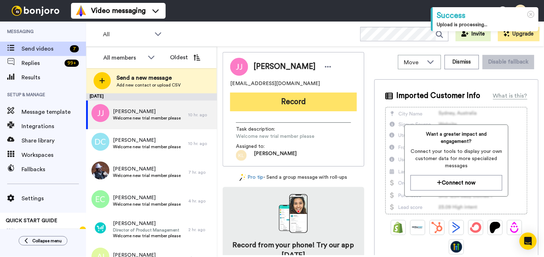
click at [312, 102] on button "Record" at bounding box center [293, 102] width 127 height 19
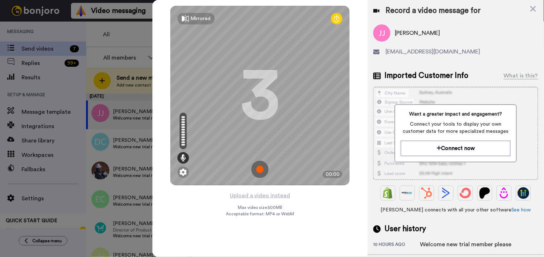
click at [259, 171] on img at bounding box center [259, 169] width 17 height 17
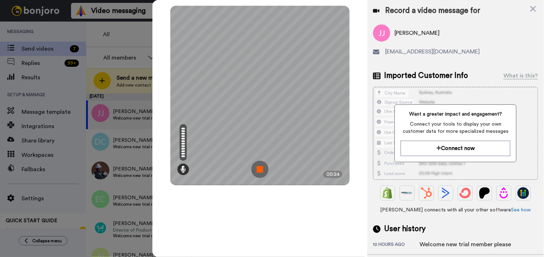
click at [261, 166] on img at bounding box center [259, 169] width 17 height 17
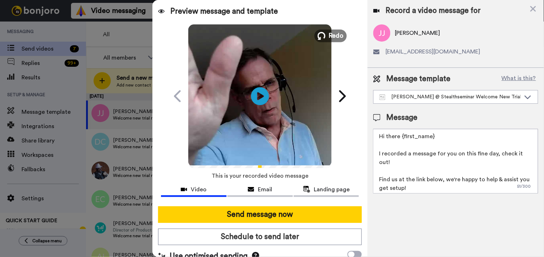
click at [331, 37] on span "Redo" at bounding box center [336, 35] width 15 height 9
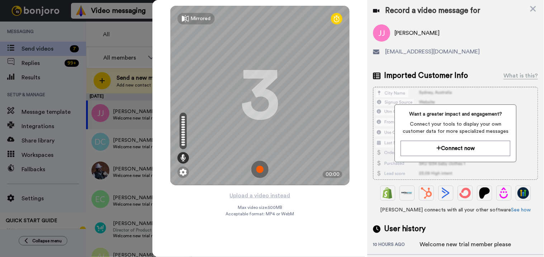
click at [262, 173] on img at bounding box center [259, 169] width 17 height 17
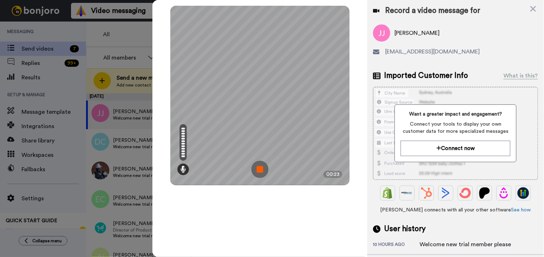
click at [261, 174] on img at bounding box center [259, 169] width 17 height 17
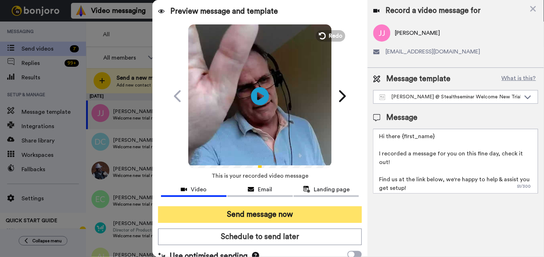
click at [268, 212] on button "Send message now" at bounding box center [260, 214] width 204 height 17
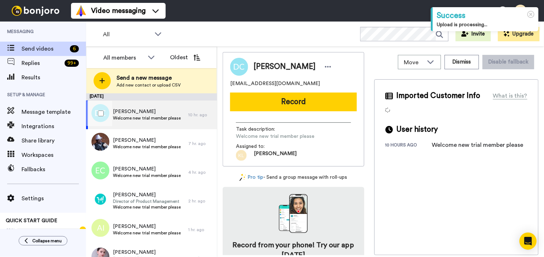
click at [162, 121] on span "Welcome new trial member please" at bounding box center [147, 118] width 68 height 6
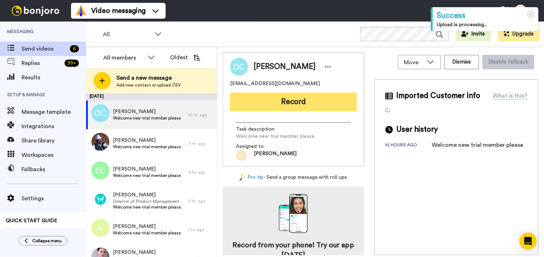
click at [272, 105] on button "Record" at bounding box center [293, 102] width 127 height 19
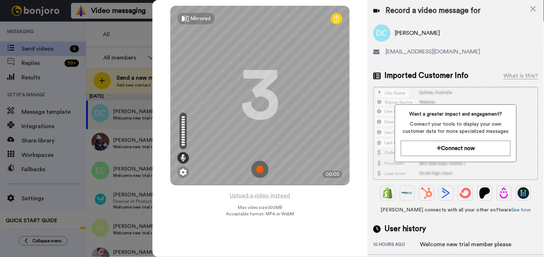
click at [265, 164] on img at bounding box center [259, 169] width 17 height 17
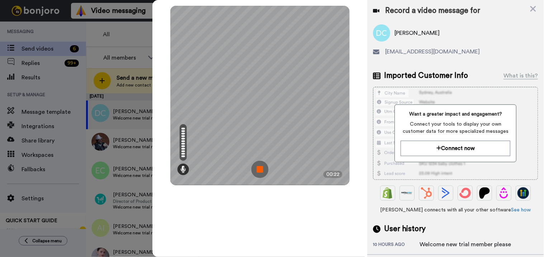
click at [268, 166] on img at bounding box center [259, 169] width 17 height 17
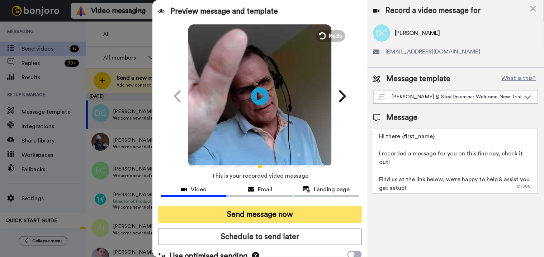
click at [259, 213] on button "Send message now" at bounding box center [260, 214] width 204 height 17
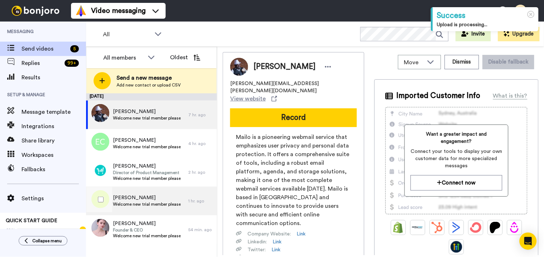
click at [152, 205] on span "Welcome new trial member please" at bounding box center [147, 204] width 68 height 6
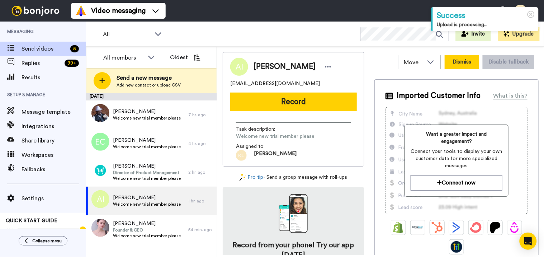
click at [456, 65] on button "Dismiss" at bounding box center [462, 62] width 34 height 14
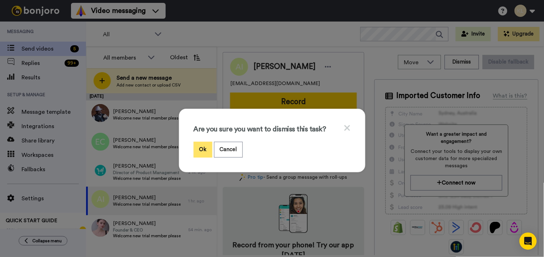
click at [198, 145] on button "Ok" at bounding box center [203, 149] width 19 height 15
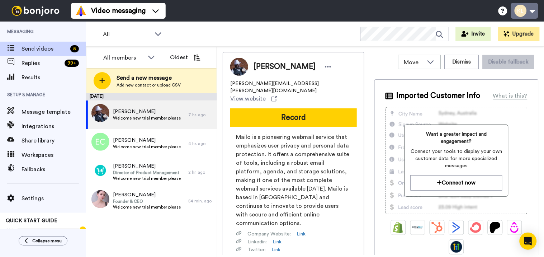
click at [526, 9] on button at bounding box center [524, 11] width 27 height 16
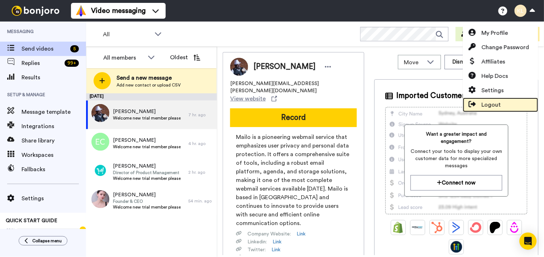
click at [488, 103] on span "Logout" at bounding box center [491, 104] width 19 height 9
